Goal: Task Accomplishment & Management: Manage account settings

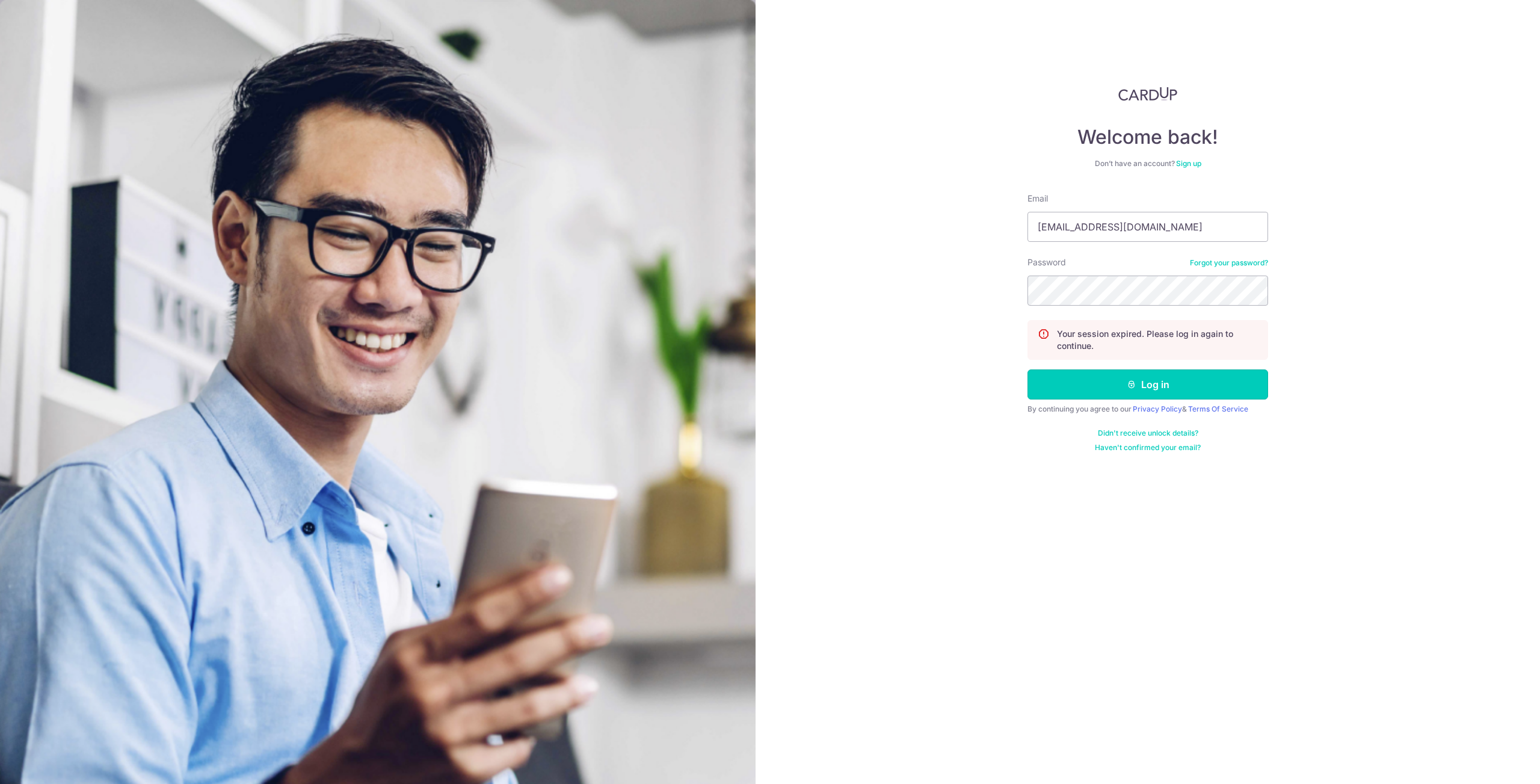
click at [1077, 388] on button "Log in" at bounding box center [1147, 384] width 241 height 30
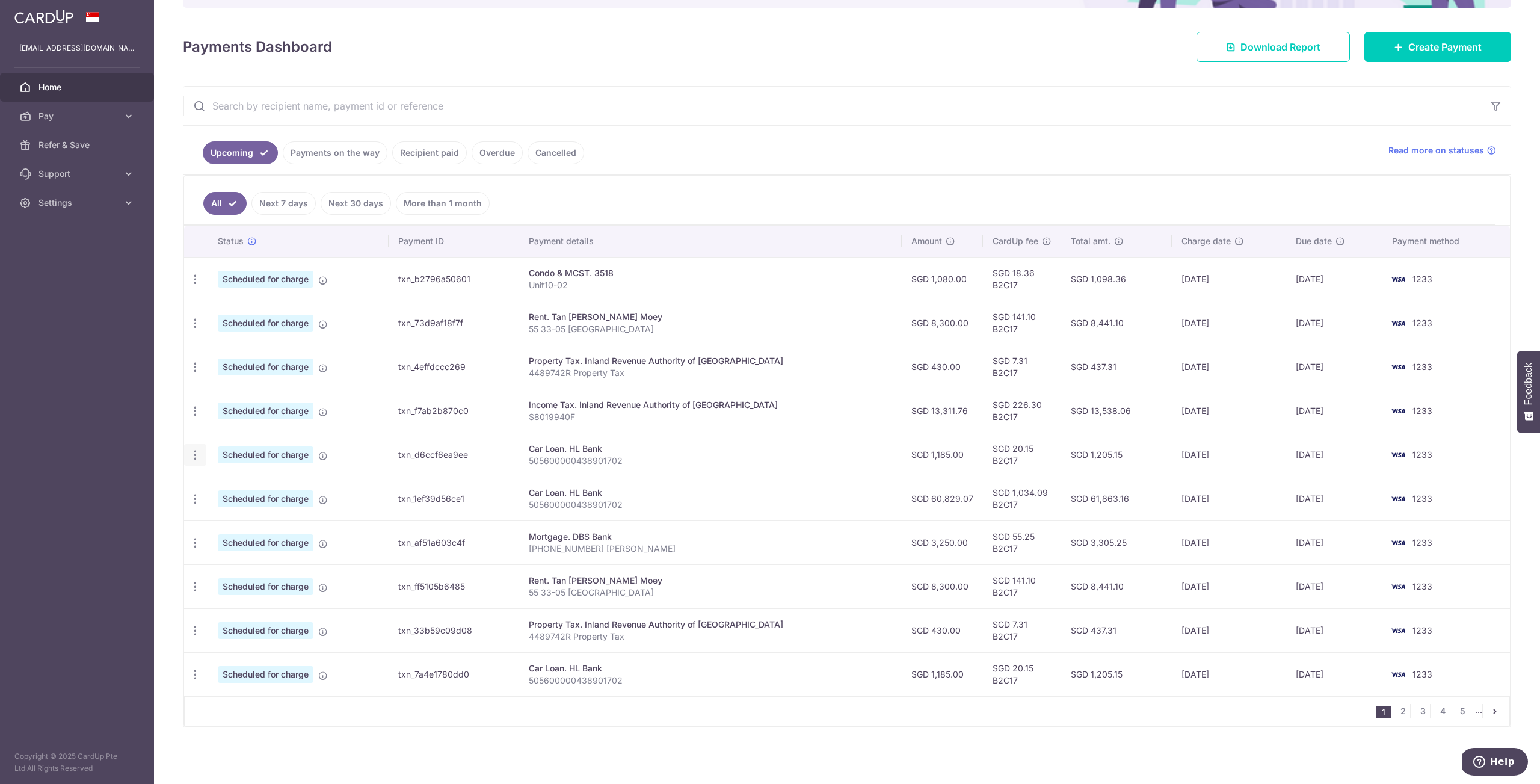
click at [194, 454] on icon "button" at bounding box center [195, 455] width 12 height 12
click at [236, 523] on span "Cancel payment" at bounding box center [259, 517] width 80 height 15
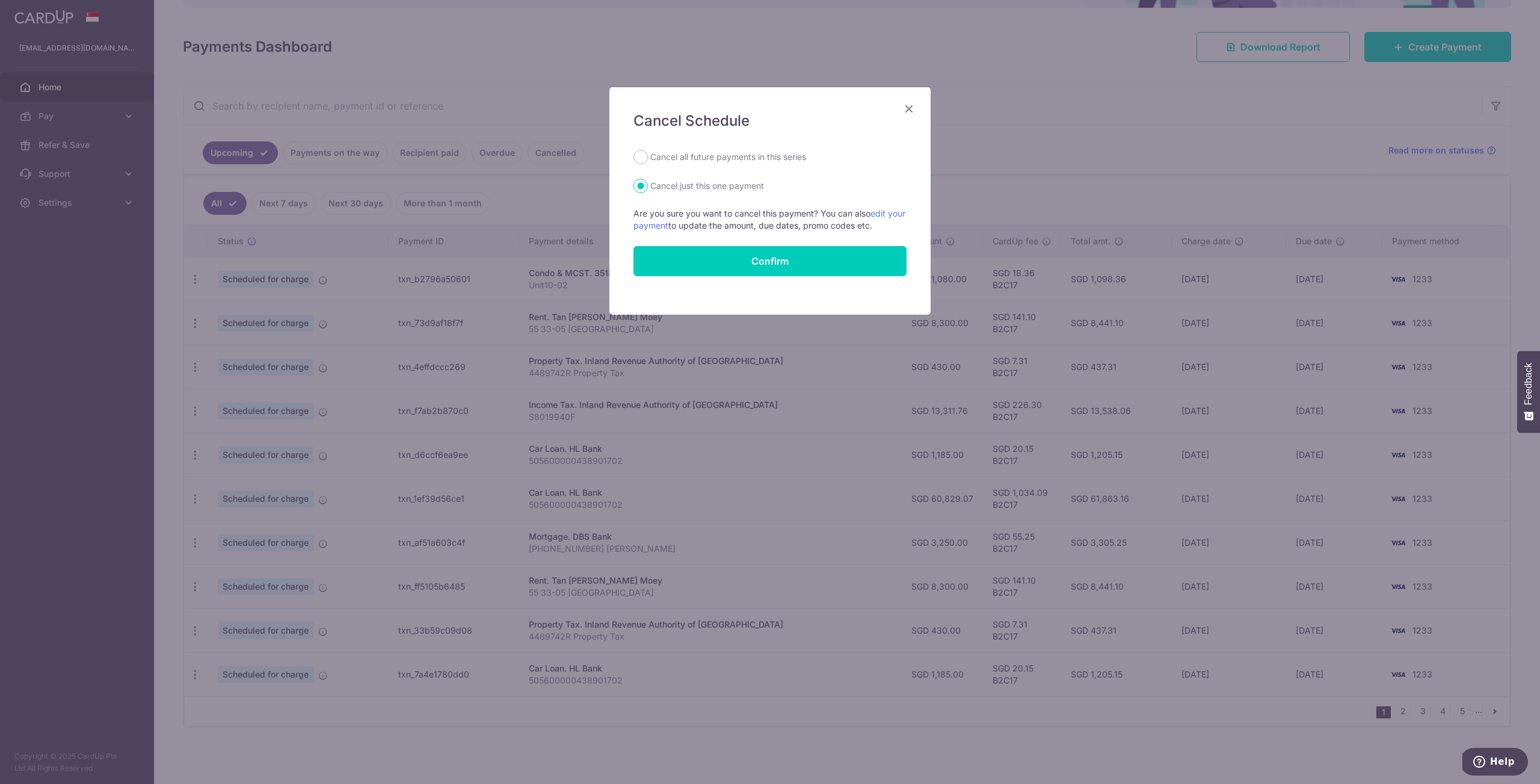
click at [732, 162] on label "Cancel all future payments in this series" at bounding box center [728, 157] width 156 height 15
click at [648, 162] on input "Cancel all future payments in this series" at bounding box center [641, 157] width 15 height 15
radio input "true"
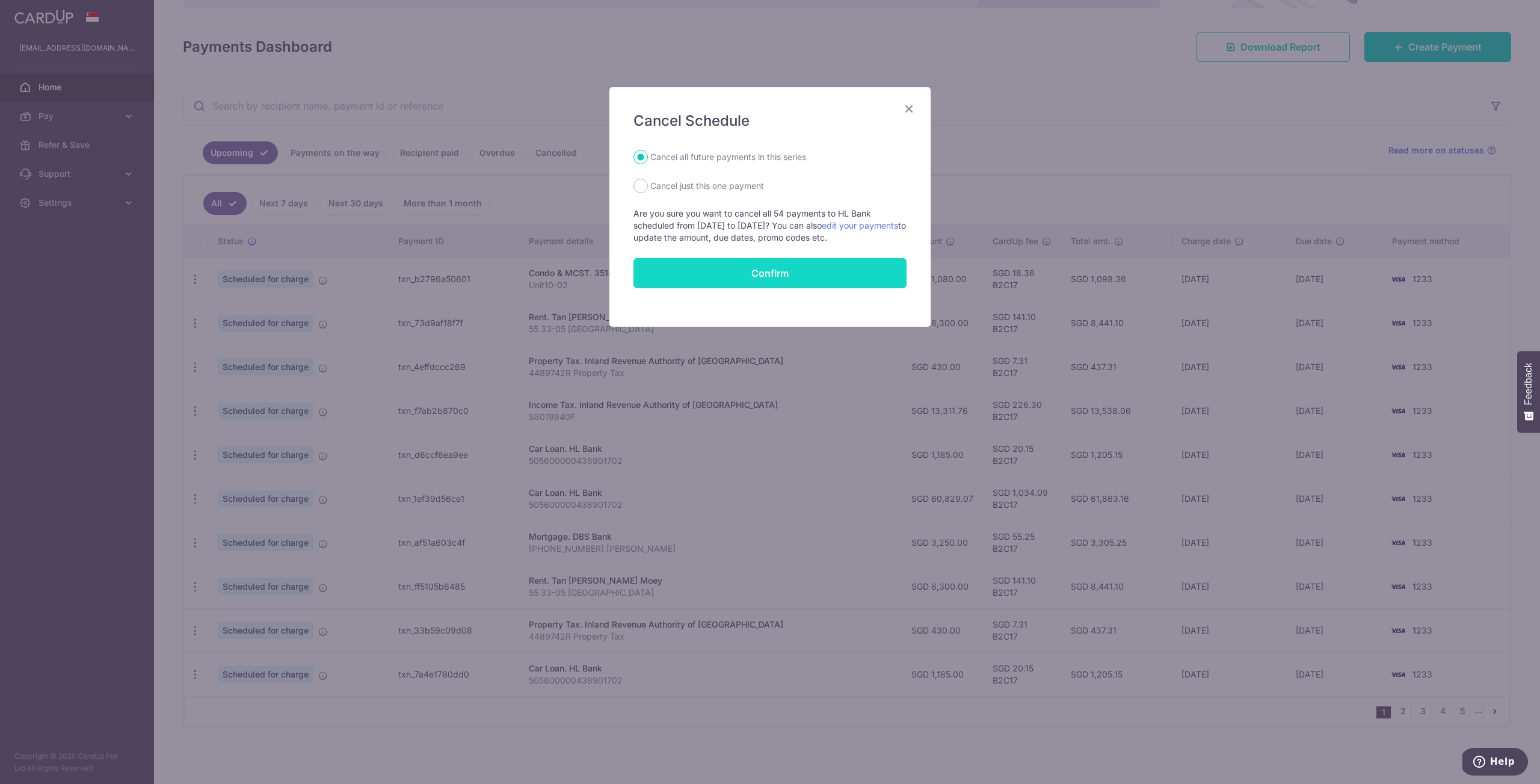
click at [804, 273] on button "Confirm" at bounding box center [770, 273] width 273 height 30
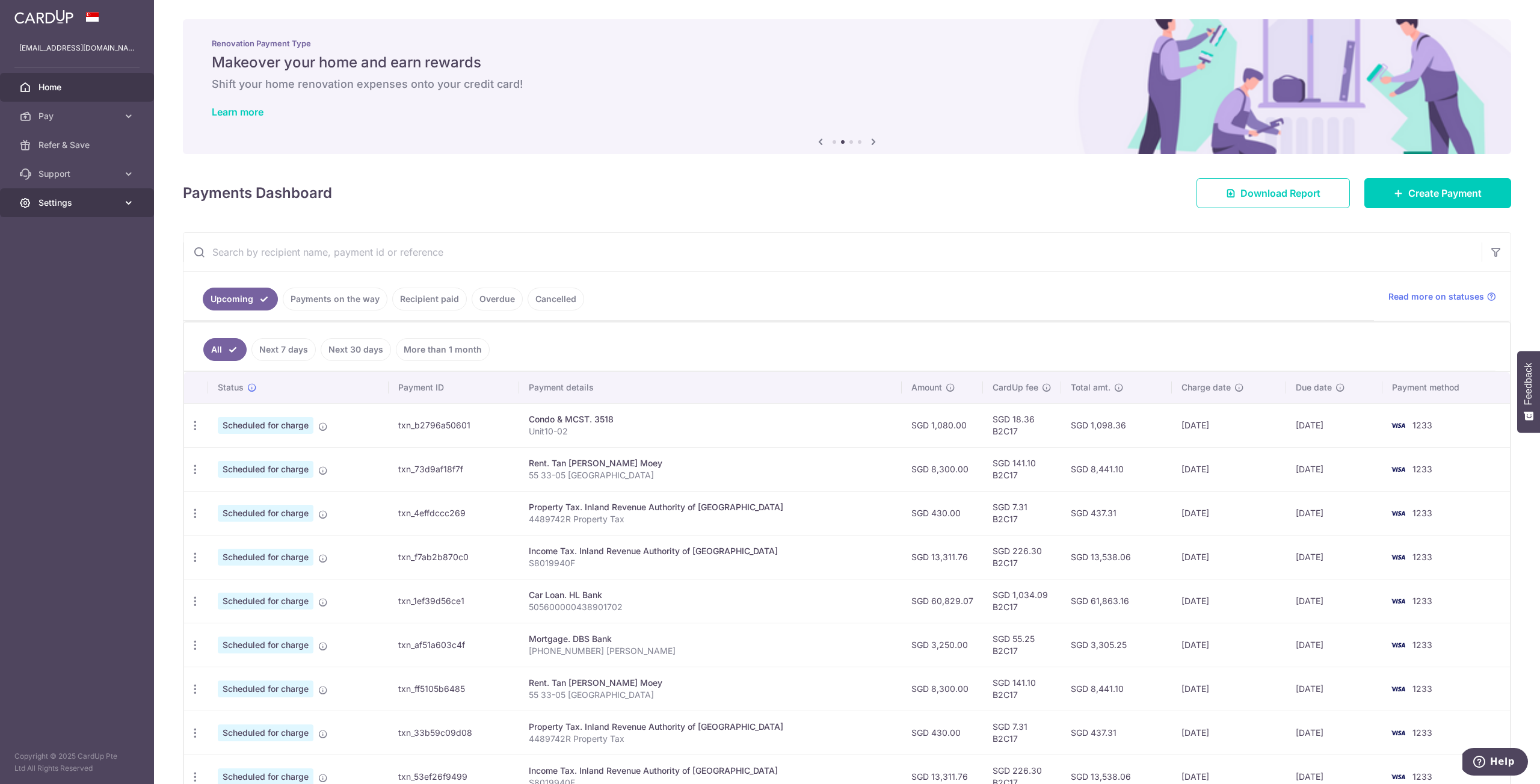
click at [132, 205] on icon at bounding box center [128, 202] width 12 height 12
click at [74, 270] on link "Logout" at bounding box center [77, 260] width 154 height 29
